Goal: Task Accomplishment & Management: Manage account settings

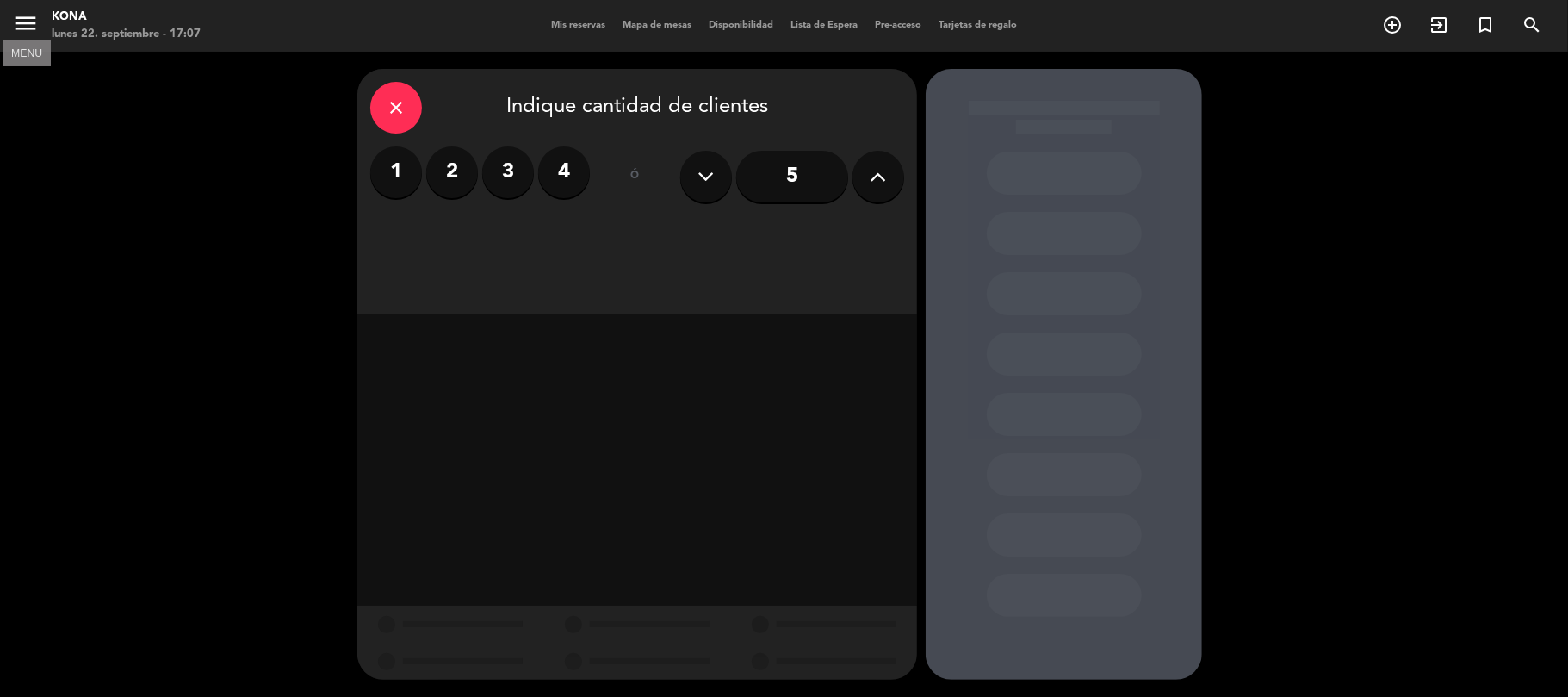
click at [31, 21] on icon "menu" at bounding box center [26, 24] width 26 height 26
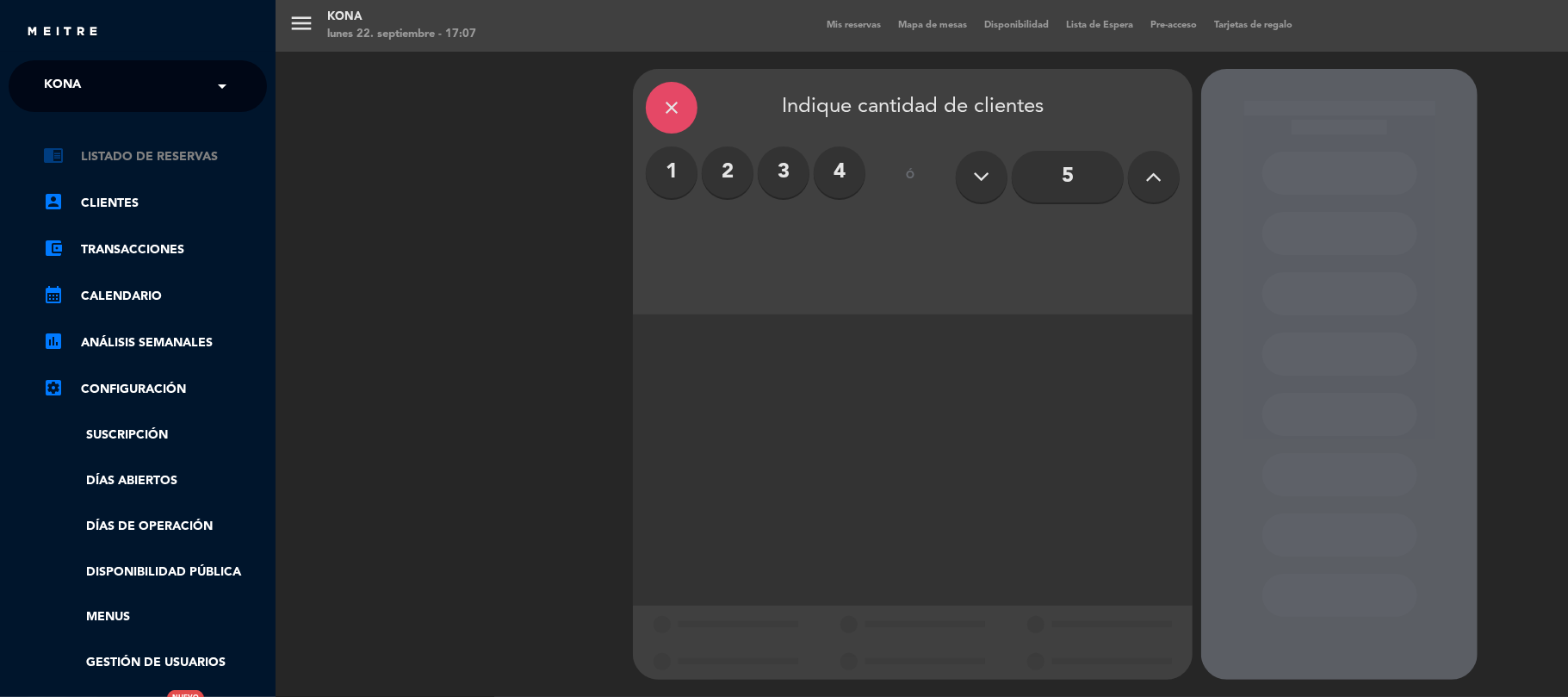
click at [179, 160] on link "chrome_reader_mode Listado de Reservas" at bounding box center [155, 157] width 224 height 21
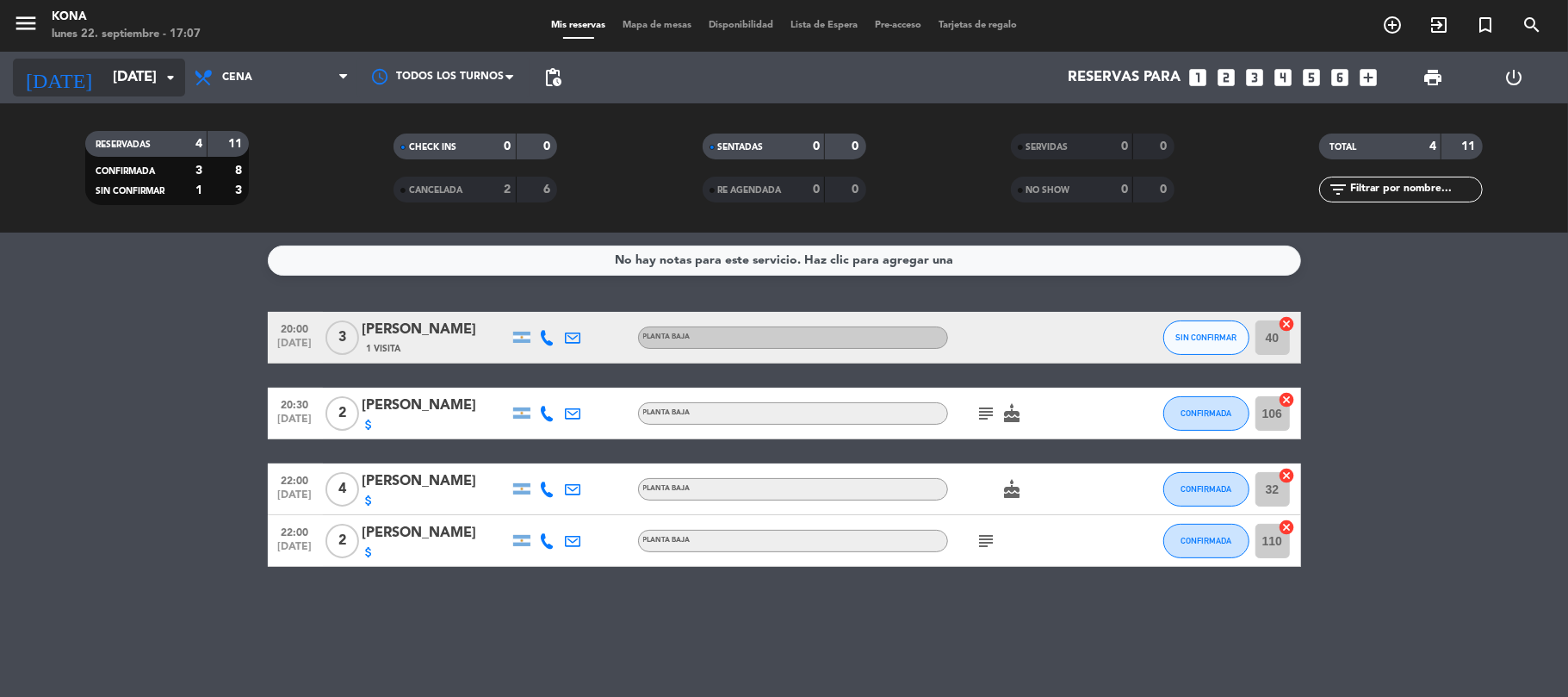
click at [122, 62] on input "[DATE]" at bounding box center [196, 78] width 186 height 33
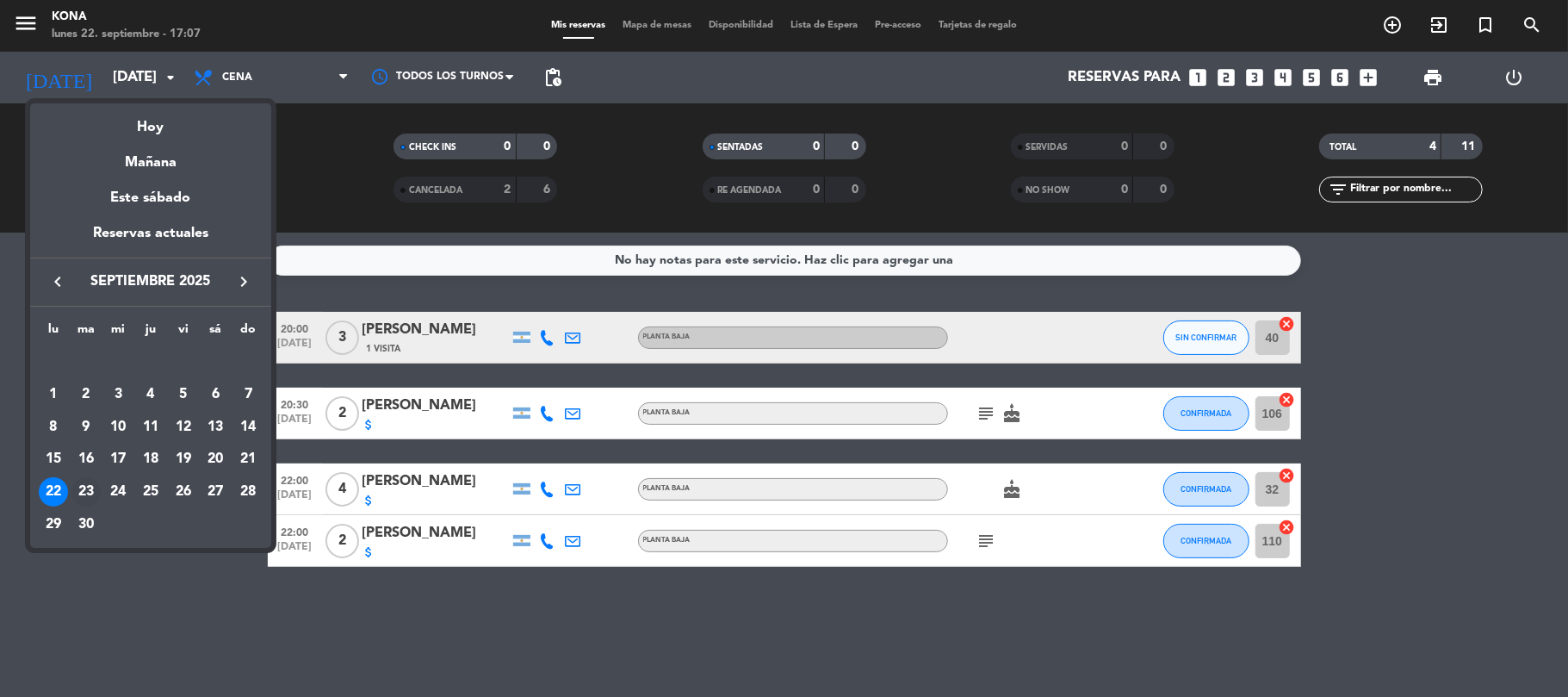
click at [80, 498] on div "23" at bounding box center [86, 492] width 30 height 30
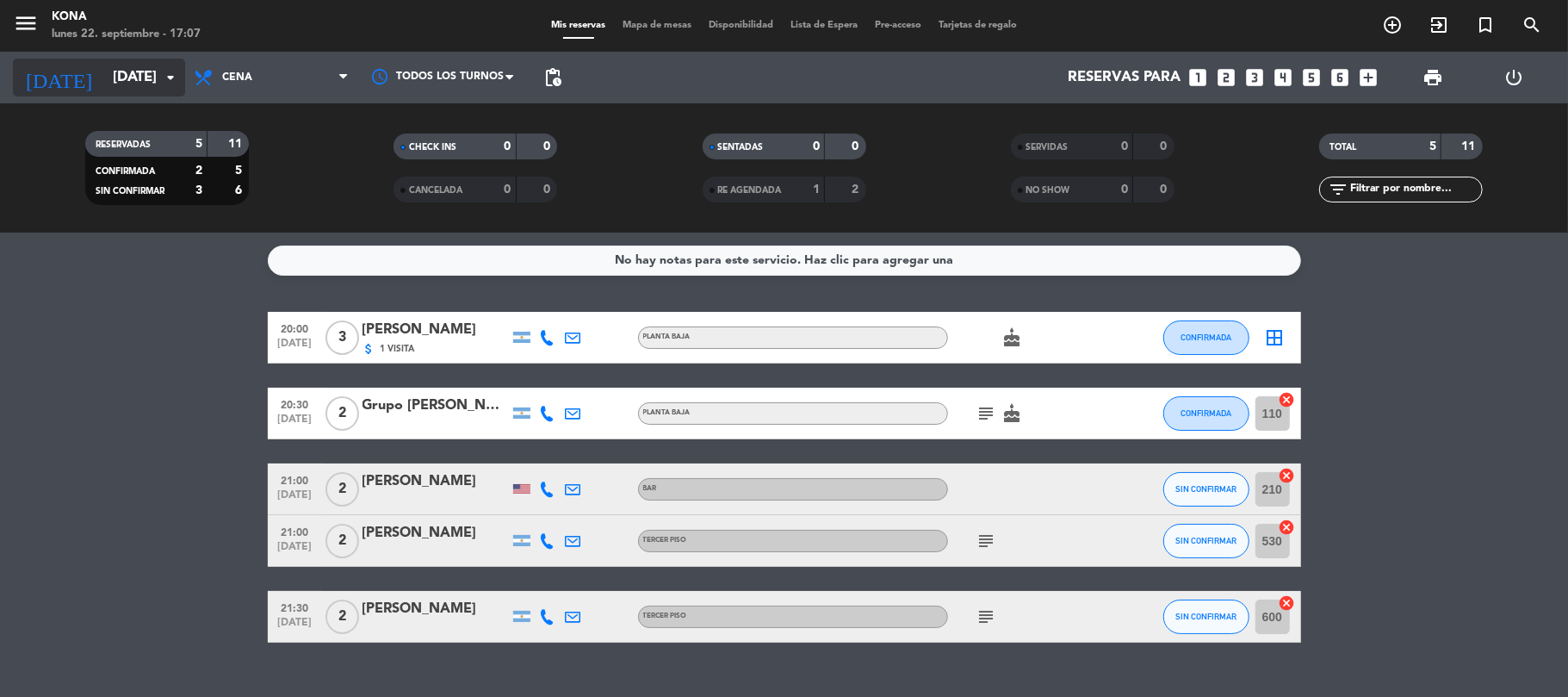
click at [107, 63] on input "[DATE]" at bounding box center [196, 78] width 186 height 33
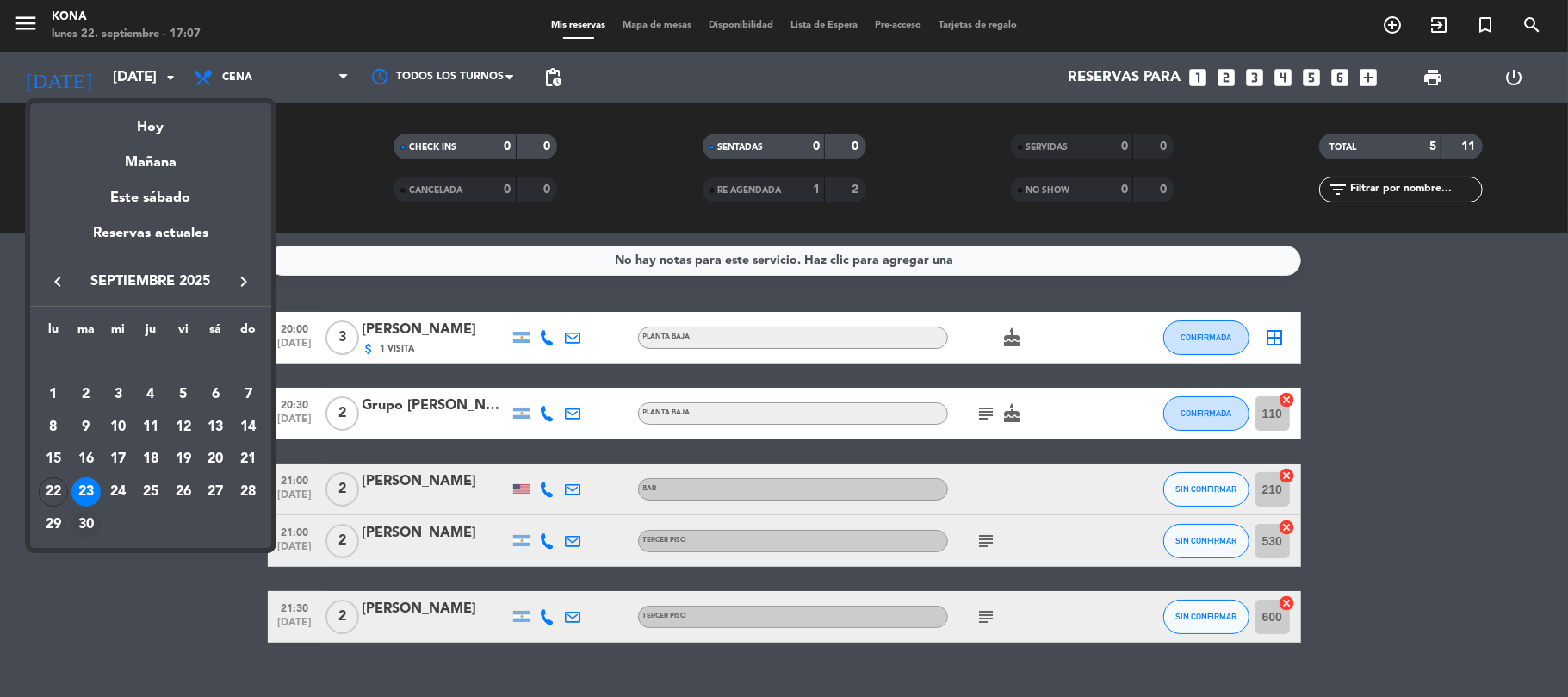
click at [85, 510] on div "30" at bounding box center [86, 525] width 30 height 30
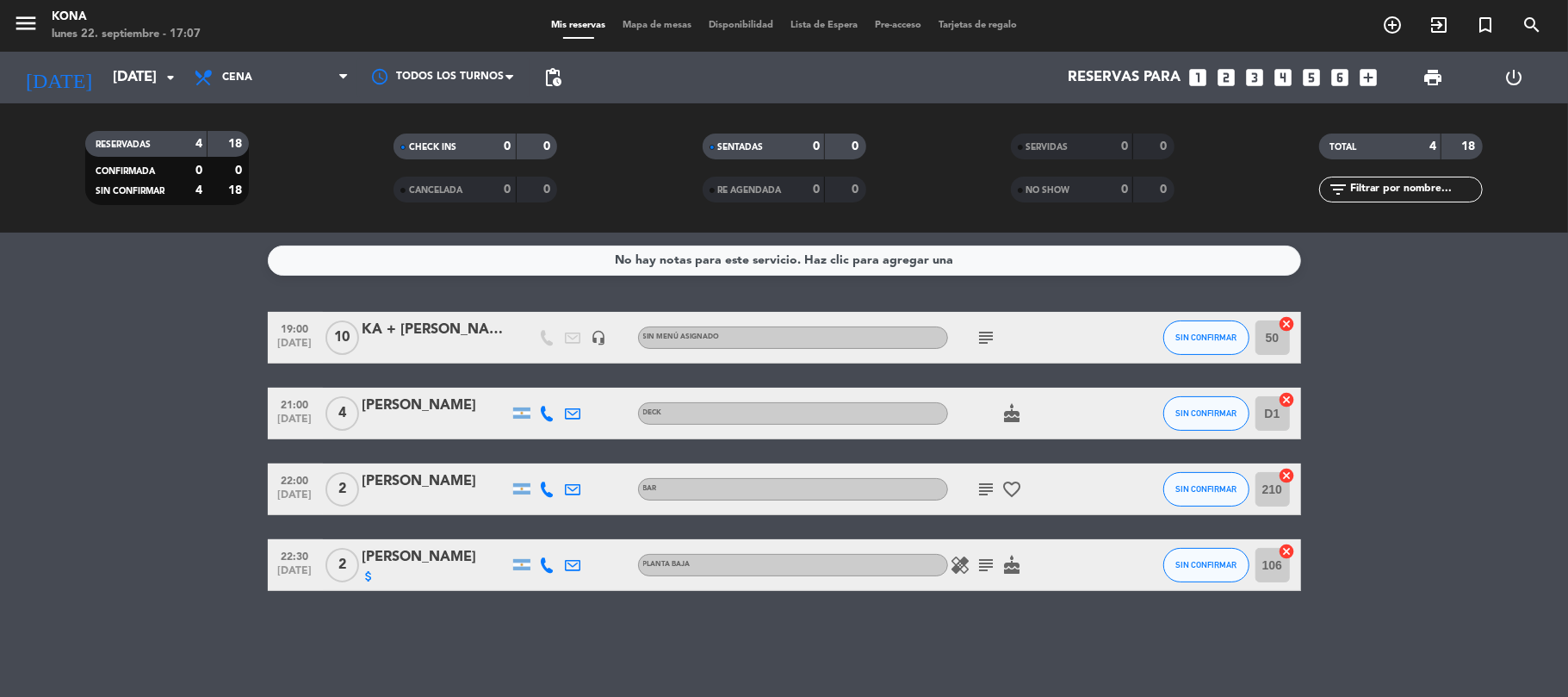
click at [989, 335] on icon "subject" at bounding box center [987, 338] width 21 height 21
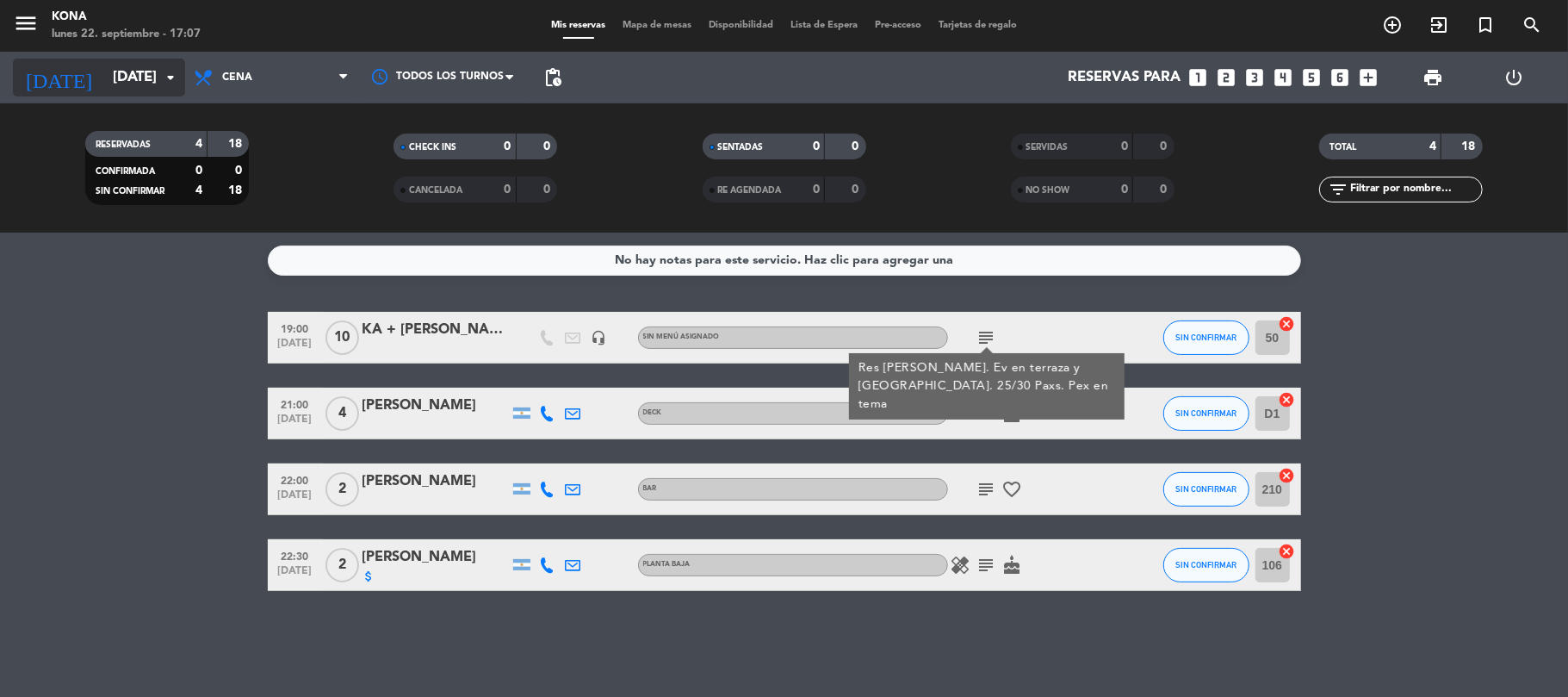
click at [139, 92] on input "[DATE]" at bounding box center [196, 78] width 186 height 33
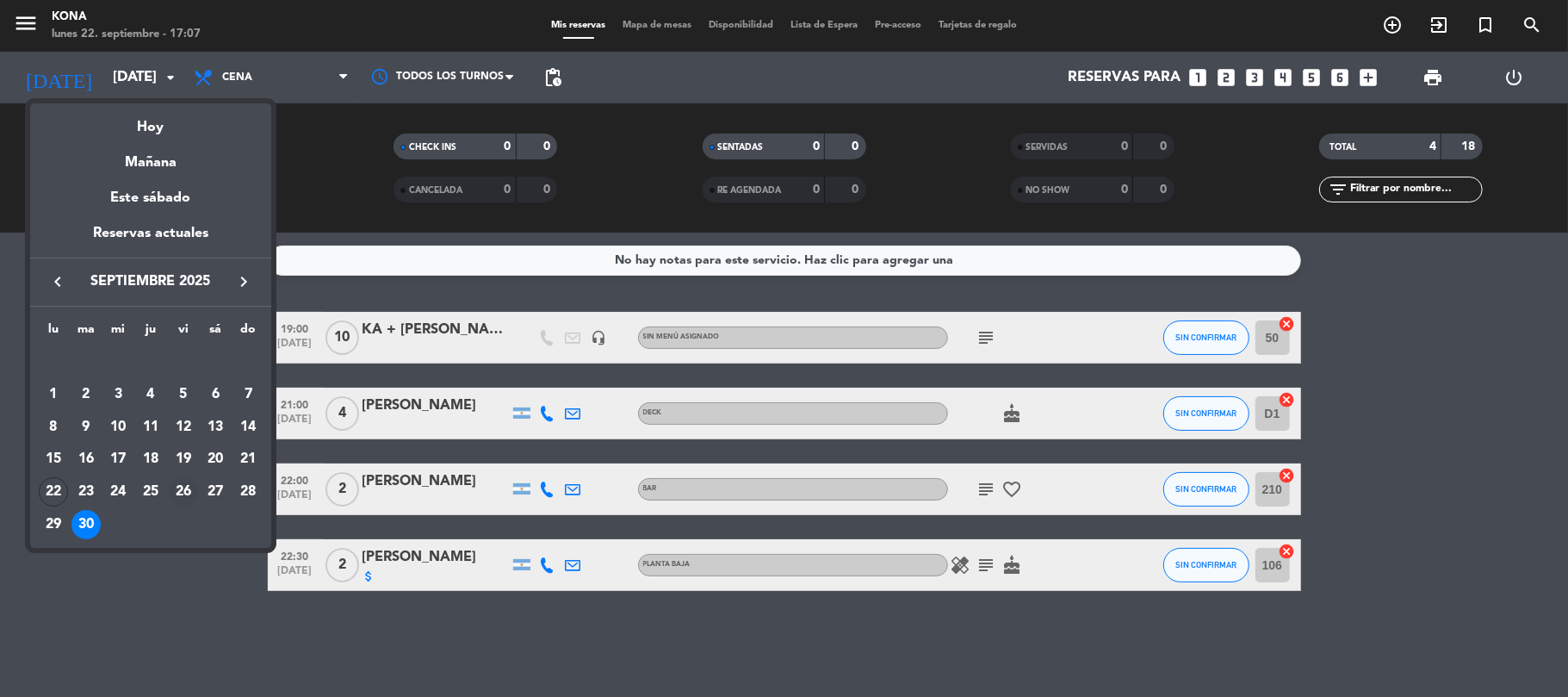
click at [180, 491] on div "26" at bounding box center [183, 492] width 30 height 30
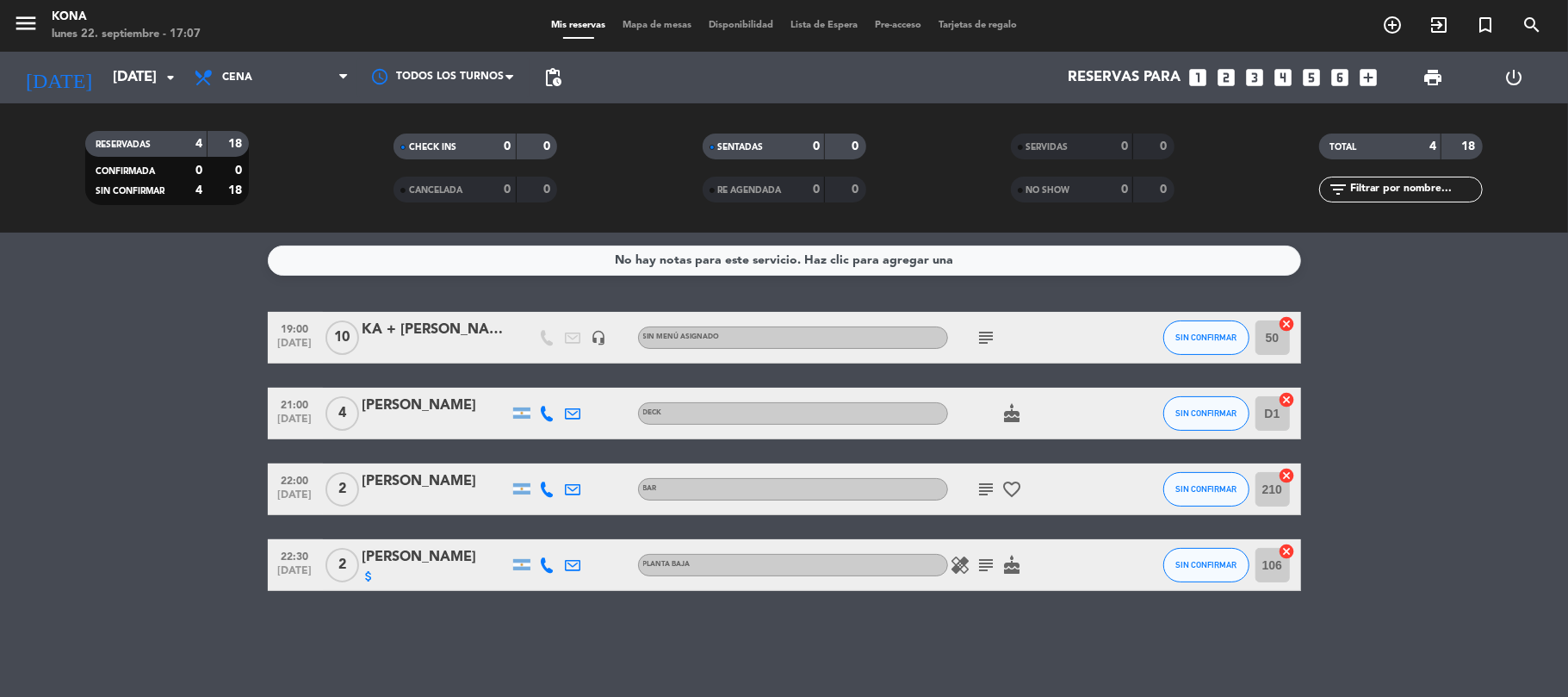
type input "[DATE]"
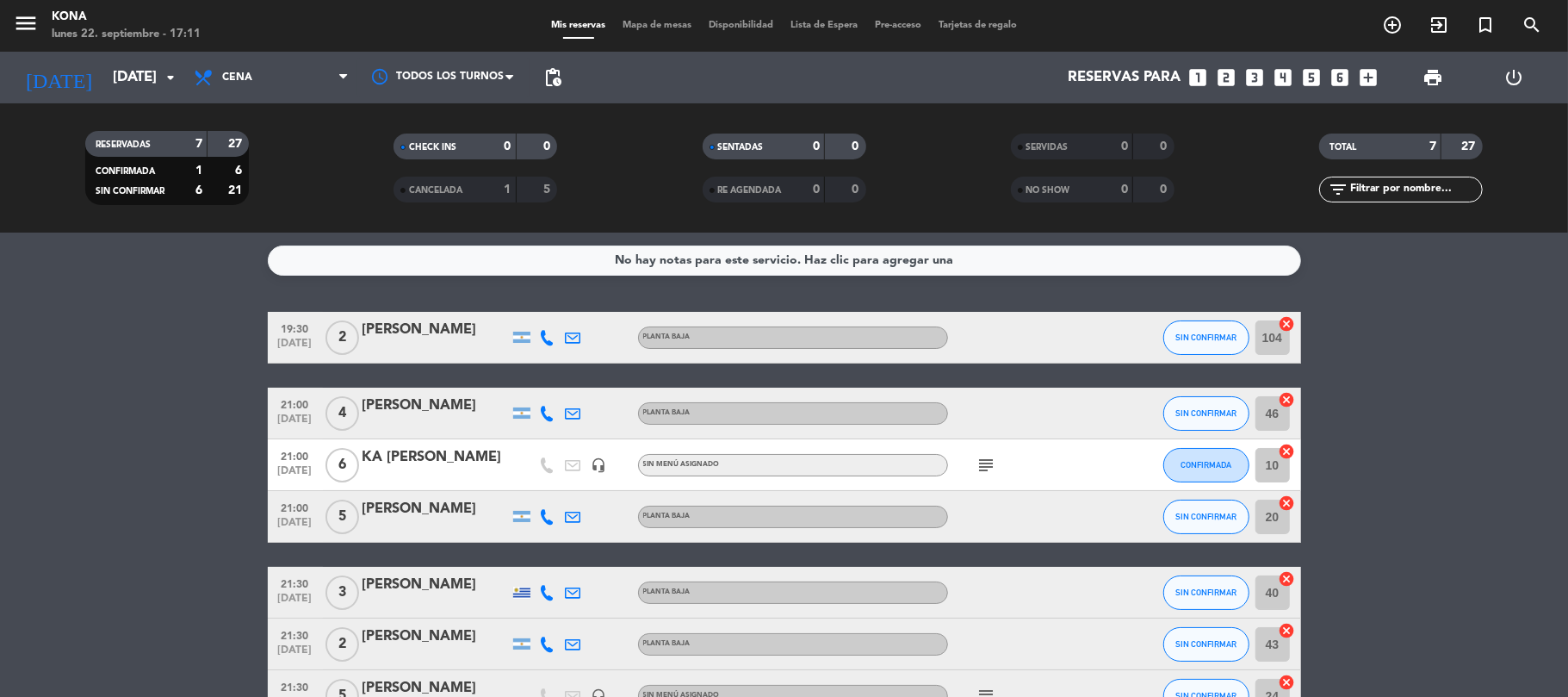
click at [70, 421] on bookings-row "19:30 [DATE] 2 Ella S PLANTA BAJA SIN CONFIRMAR 104 cancel 21:00 [DATE] 4 [PERS…" at bounding box center [784, 516] width 1568 height 410
